Goal: Information Seeking & Learning: Learn about a topic

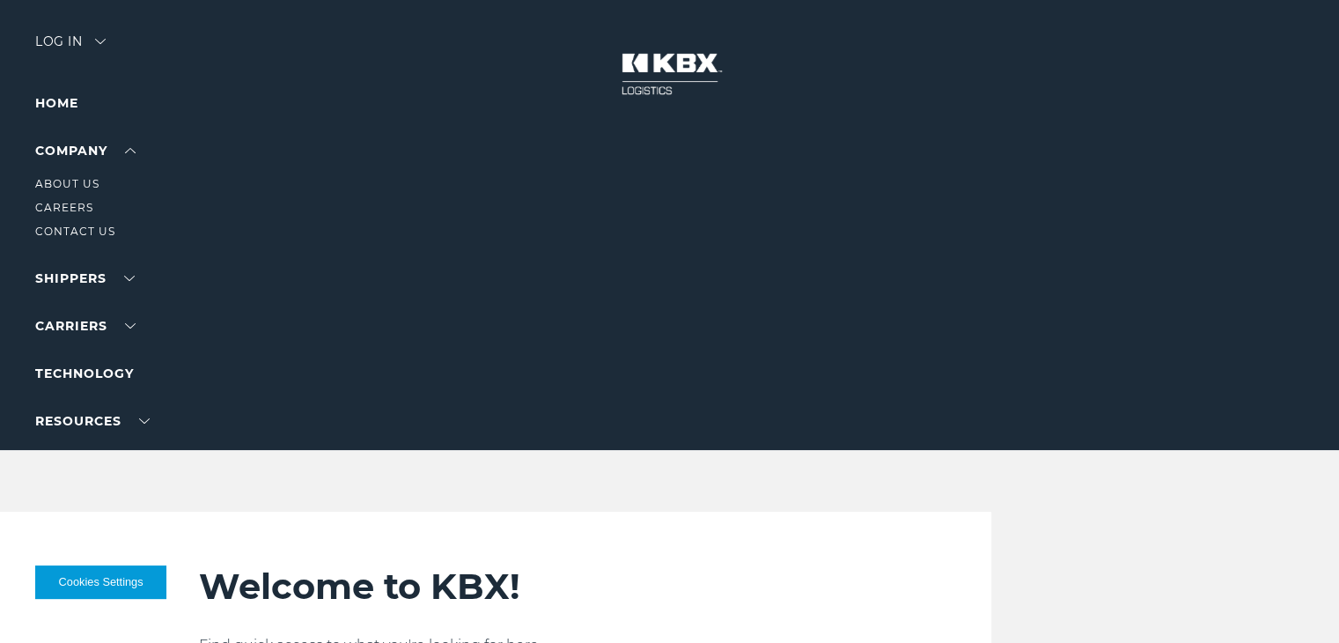
click at [77, 142] on li "Company About Us Careers Contact Us" at bounding box center [111, 190] width 153 height 101
click at [61, 188] on link "About Us" at bounding box center [67, 183] width 64 height 13
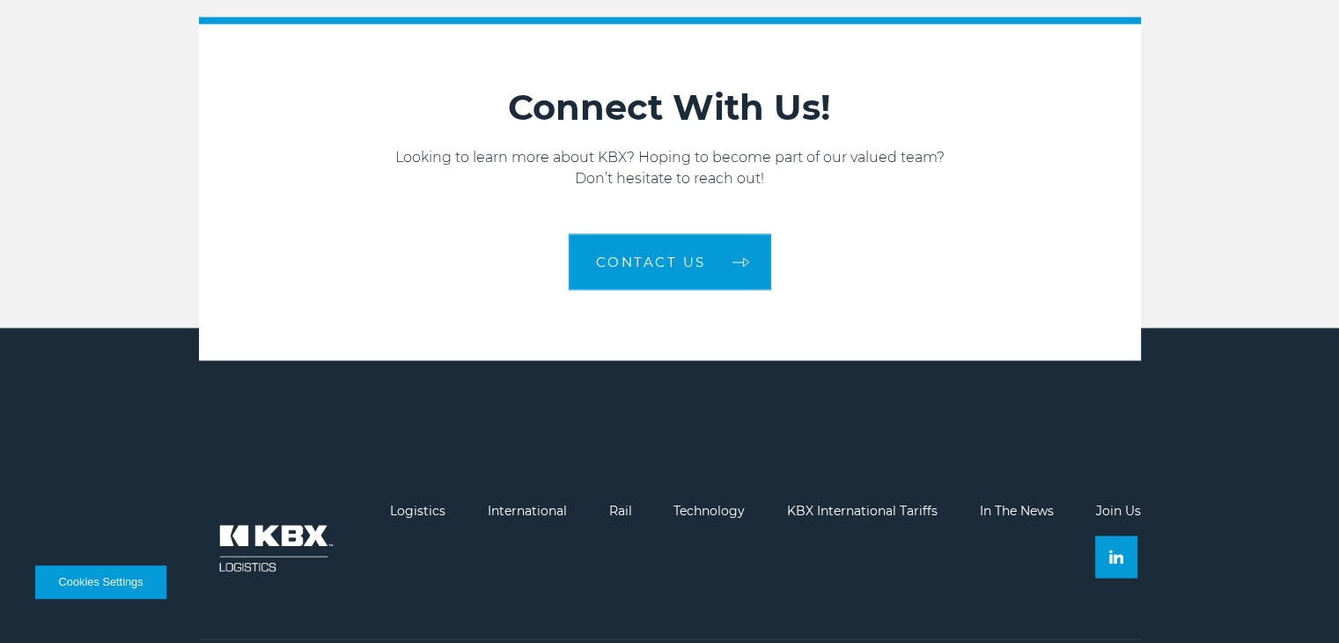
scroll to position [2814, 0]
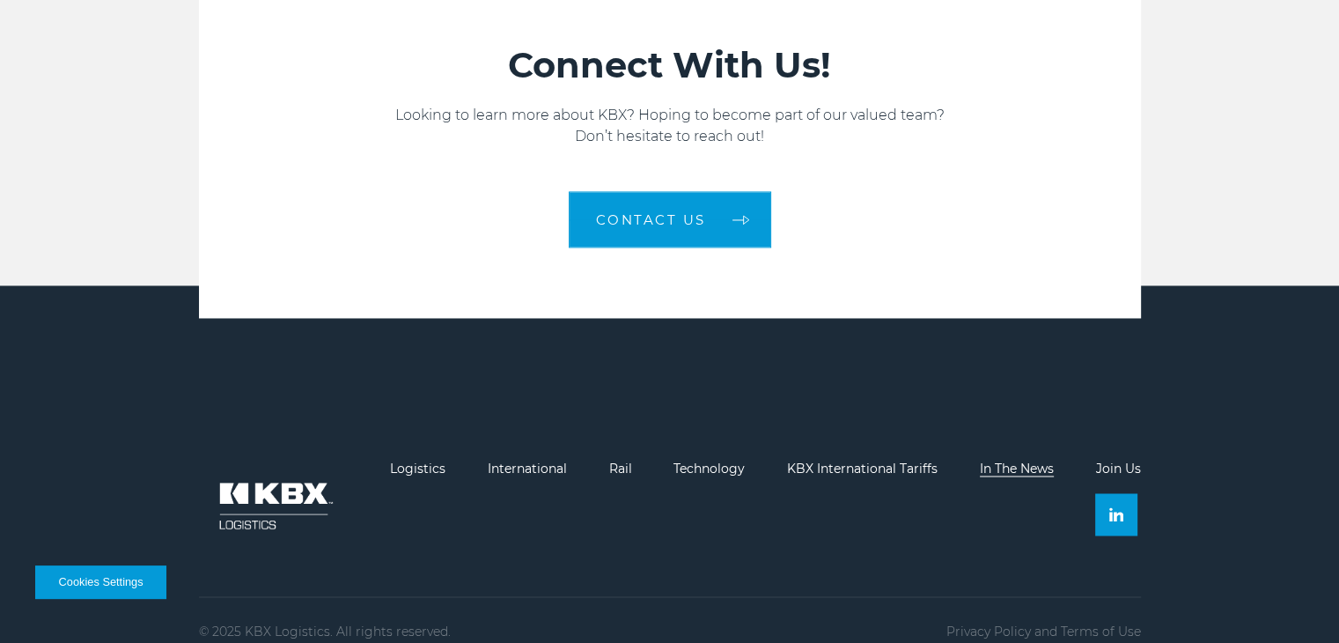
click at [980, 460] on link "In The News" at bounding box center [1017, 468] width 74 height 16
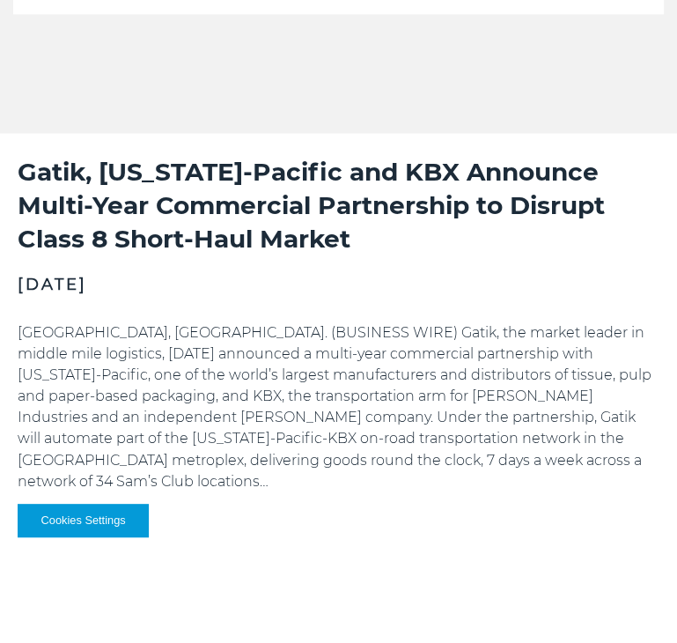
scroll to position [1241, 0]
